Goal: Find specific page/section: Find specific page/section

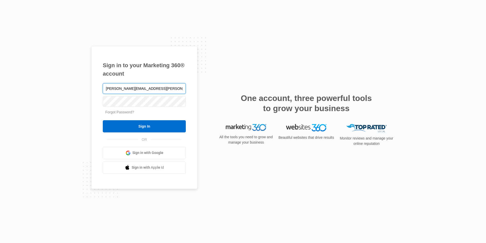
type input "[PERSON_NAME][EMAIL_ADDRESS][PERSON_NAME][DOMAIN_NAME]"
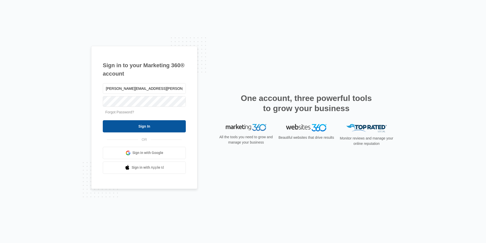
click at [145, 127] on input "Sign In" at bounding box center [144, 126] width 83 height 12
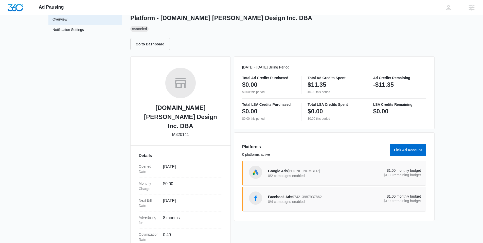
scroll to position [71, 0]
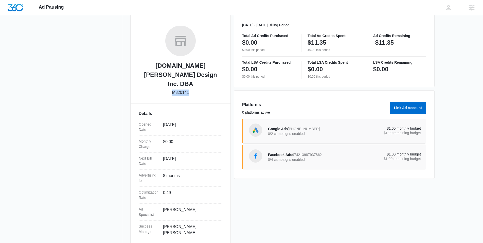
drag, startPoint x: 172, startPoint y: 83, endPoint x: 190, endPoint y: 85, distance: 17.6
click at [190, 85] on div "Derbytees.com Klein Design Inc. DBA M320141" at bounding box center [181, 62] width 84 height 73
copy p "M320141"
click at [310, 130] on span "684-419-2488" at bounding box center [304, 129] width 32 height 4
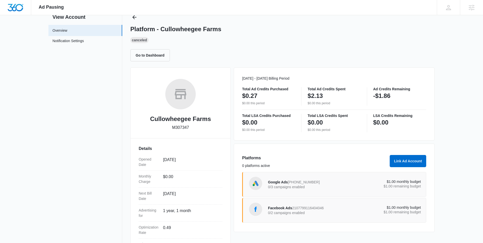
scroll to position [62, 0]
